Goal: Task Accomplishment & Management: Use online tool/utility

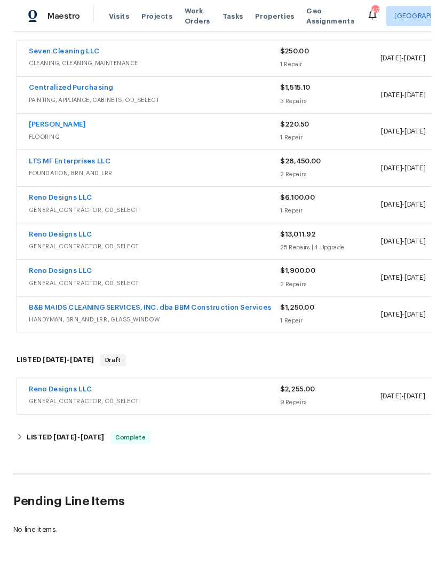
scroll to position [196, 0]
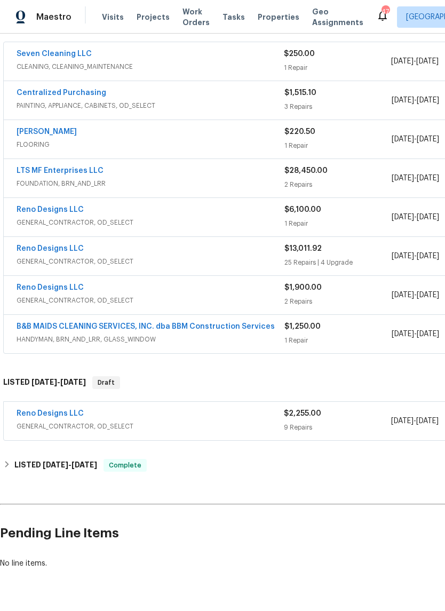
click at [64, 415] on link "Reno Designs LLC" at bounding box center [50, 413] width 67 height 7
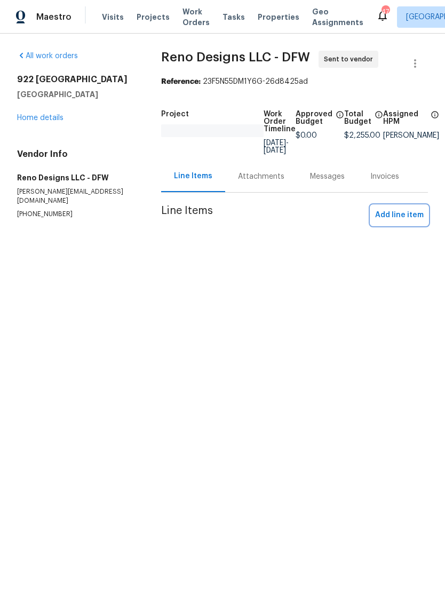
click at [408, 222] on span "Add line item" at bounding box center [399, 215] width 49 height 13
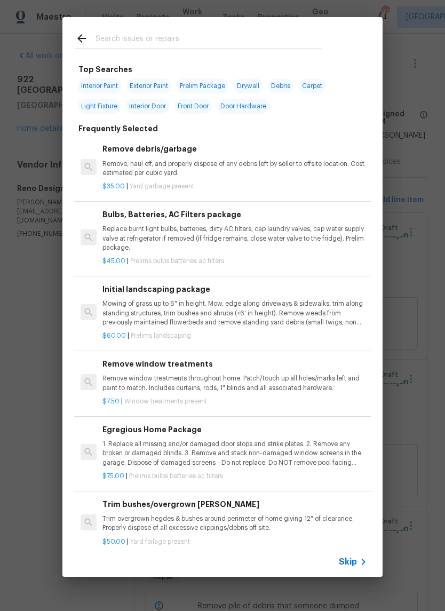
click at [181, 36] on input "text" at bounding box center [209, 40] width 226 height 16
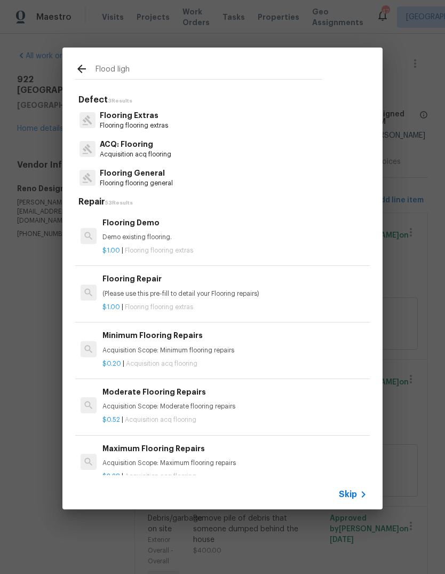
type input "Flood light"
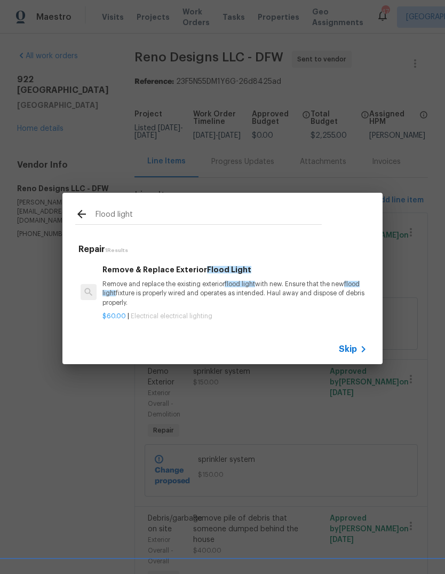
click at [226, 291] on p "Remove and replace the existing exterior flood light with new. Ensure that the …" at bounding box center [234, 293] width 265 height 27
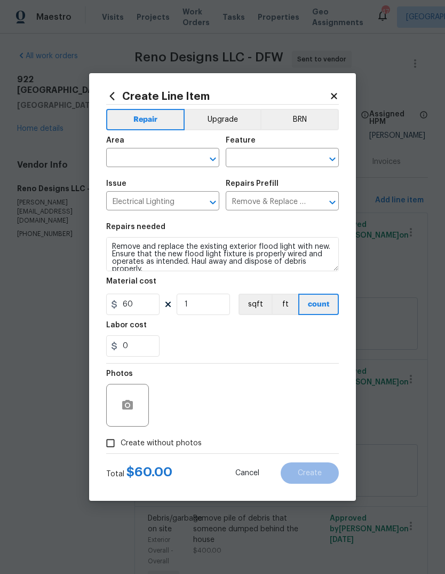
click at [181, 155] on input "text" at bounding box center [147, 159] width 83 height 17
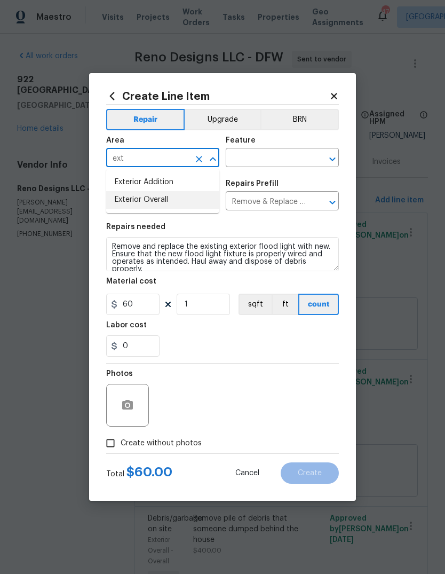
click at [176, 208] on li "Exterior Overall" at bounding box center [162, 200] width 113 height 18
type input "Exterior Overall"
click at [176, 208] on input "Electrical Lighting" at bounding box center [147, 202] width 83 height 17
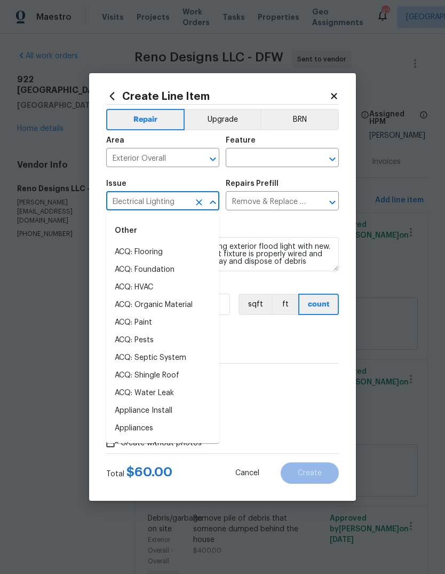
click at [277, 159] on input "text" at bounding box center [267, 159] width 83 height 17
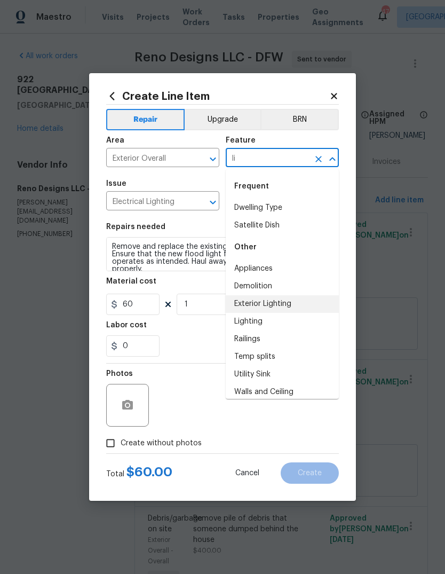
click at [280, 302] on li "Exterior Lighting" at bounding box center [282, 304] width 113 height 18
type input "Exterior Lighting"
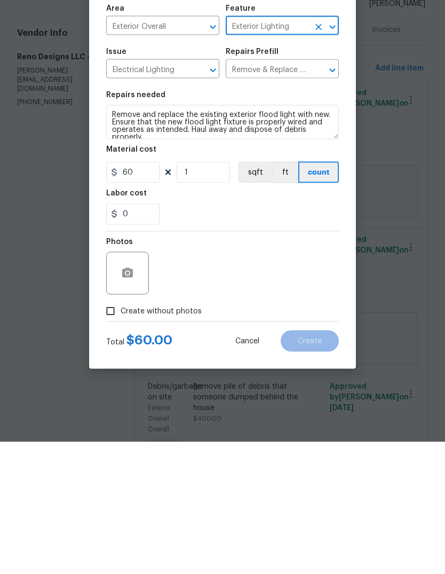
click at [115, 433] on input "Create without photos" at bounding box center [110, 443] width 20 height 20
checkbox input "true"
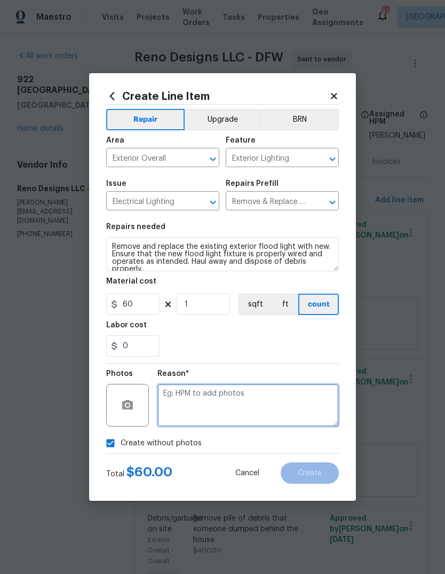
click at [250, 401] on textarea at bounding box center [247, 405] width 181 height 43
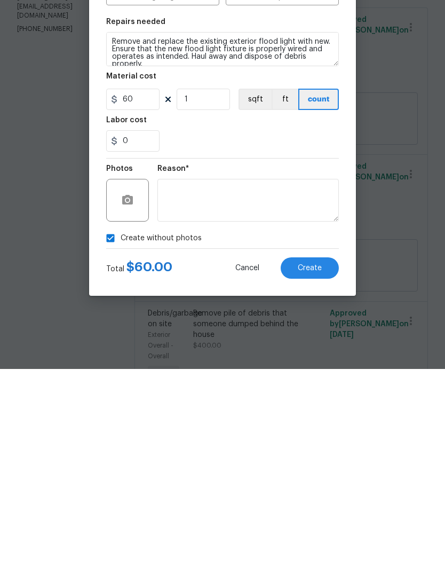
click at [316, 469] on span "Create" at bounding box center [310, 473] width 24 height 8
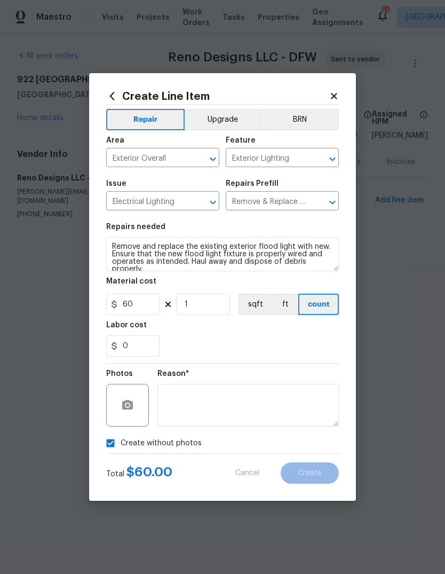
scroll to position [0, 0]
type input "0"
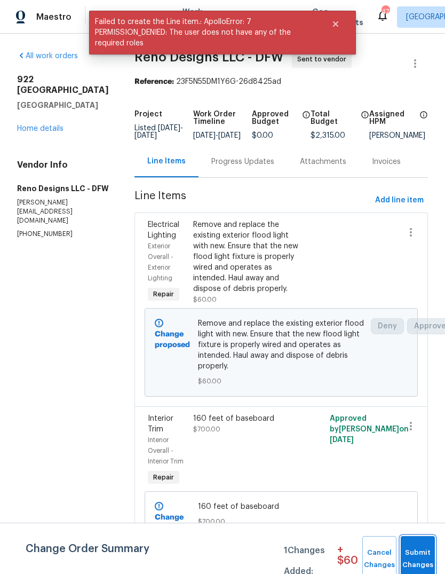
click at [420, 551] on span "Submit Changes" at bounding box center [417, 559] width 23 height 25
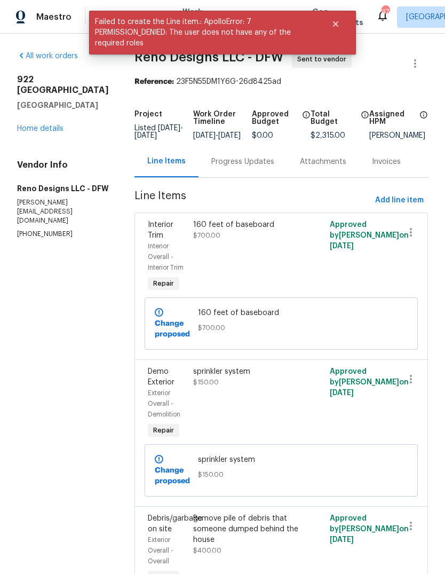
click at [46, 125] on link "Home details" at bounding box center [40, 128] width 46 height 7
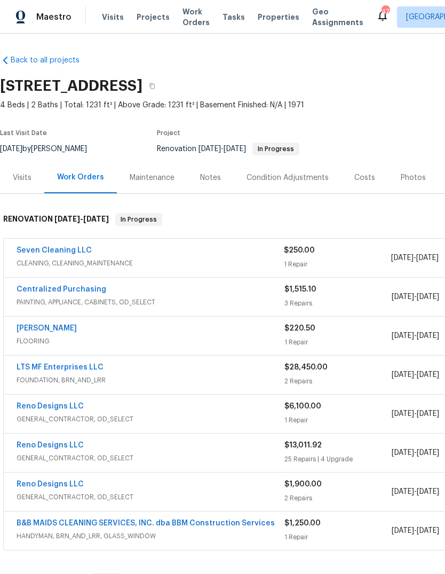
click at [73, 253] on link "Seven Cleaning LLC" at bounding box center [54, 250] width 75 height 7
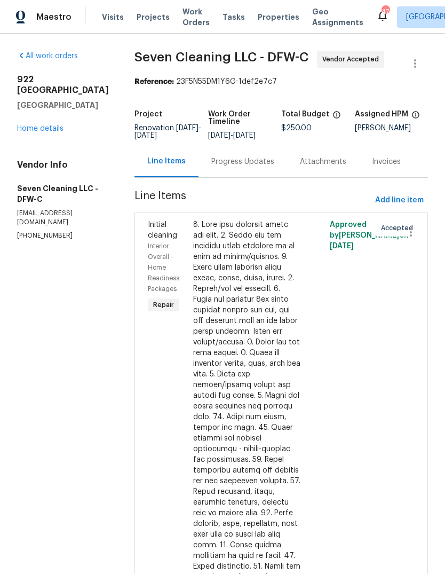
click at [254, 165] on div "Progress Updates" at bounding box center [242, 161] width 63 height 11
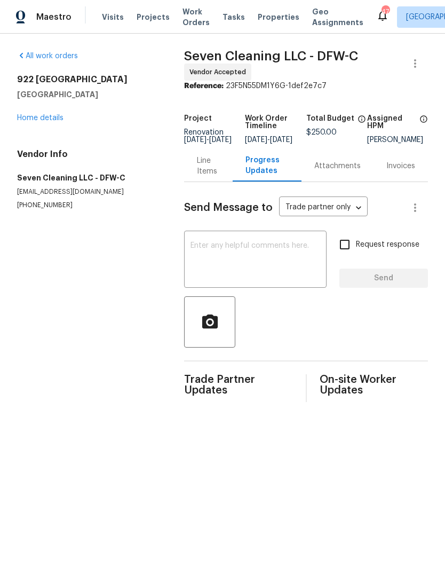
click at [264, 266] on textarea at bounding box center [256, 260] width 130 height 37
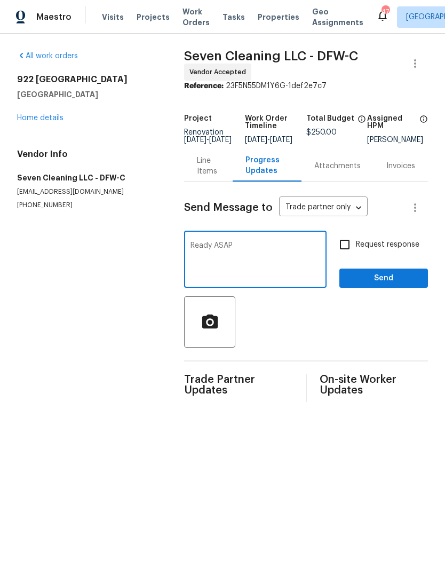
type textarea "Ready ASAP"
click at [353, 249] on input "Request response" at bounding box center [345, 244] width 22 height 22
checkbox input "true"
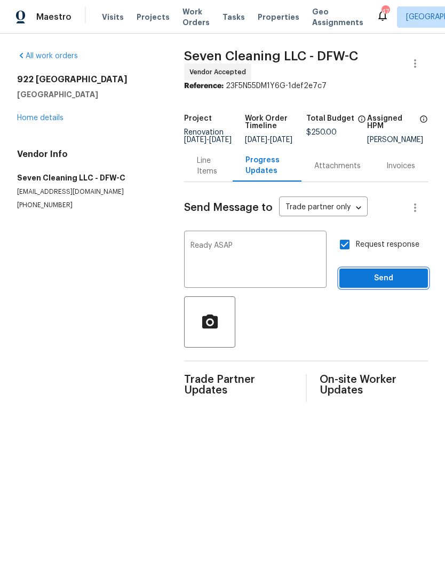
click at [392, 281] on span "Send" at bounding box center [384, 278] width 72 height 13
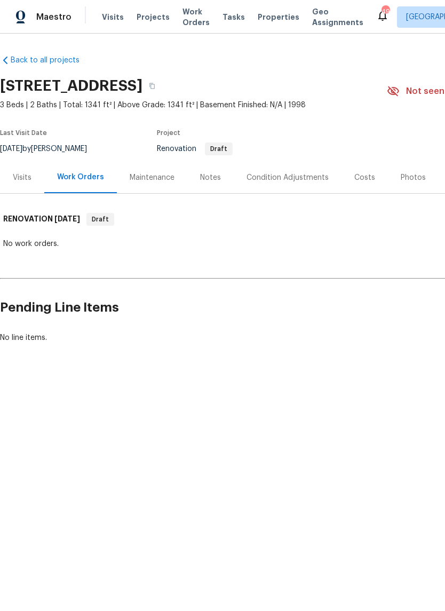
click at [368, 178] on div "Costs" at bounding box center [364, 177] width 21 height 11
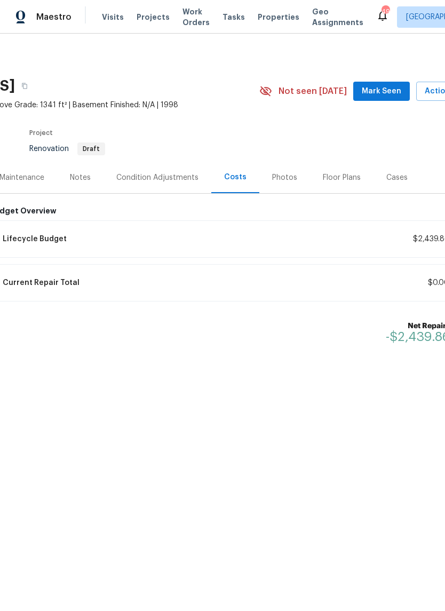
scroll to position [0, 106]
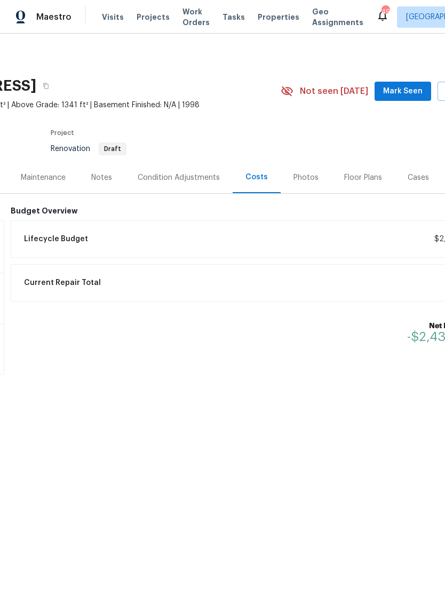
click at [206, 181] on div "Condition Adjustments" at bounding box center [179, 177] width 82 height 11
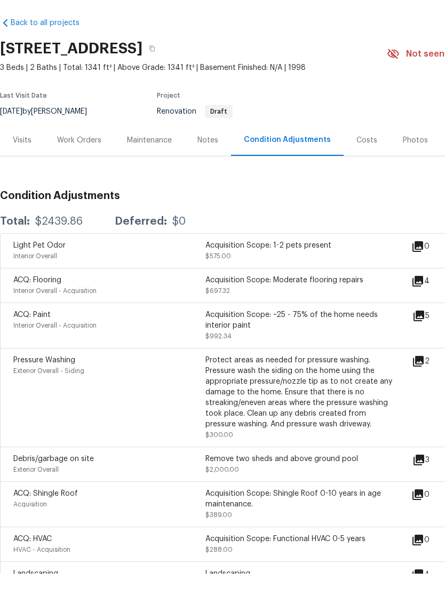
click at [364, 172] on div "Costs" at bounding box center [367, 177] width 21 height 11
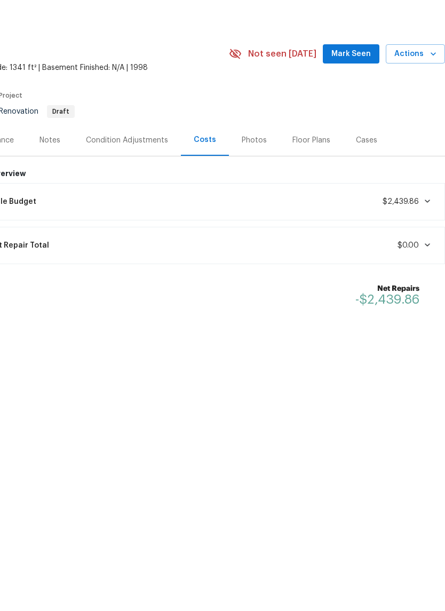
scroll to position [0, 158]
click at [426, 237] on icon at bounding box center [427, 238] width 5 height 3
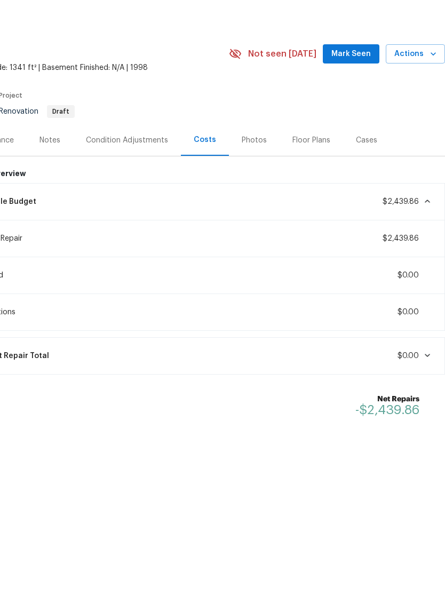
click at [430, 234] on icon at bounding box center [427, 238] width 9 height 9
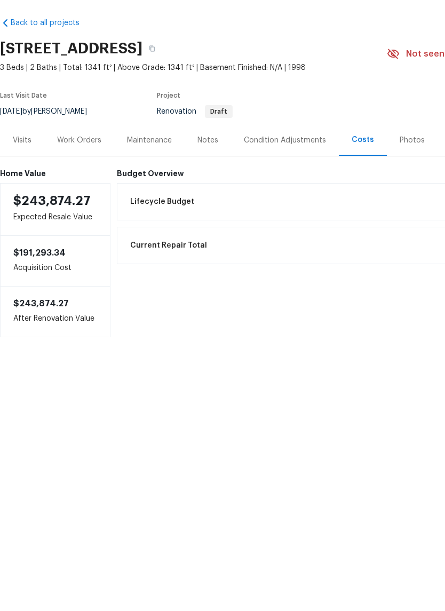
scroll to position [0, 0]
